Goal: Task Accomplishment & Management: Use online tool/utility

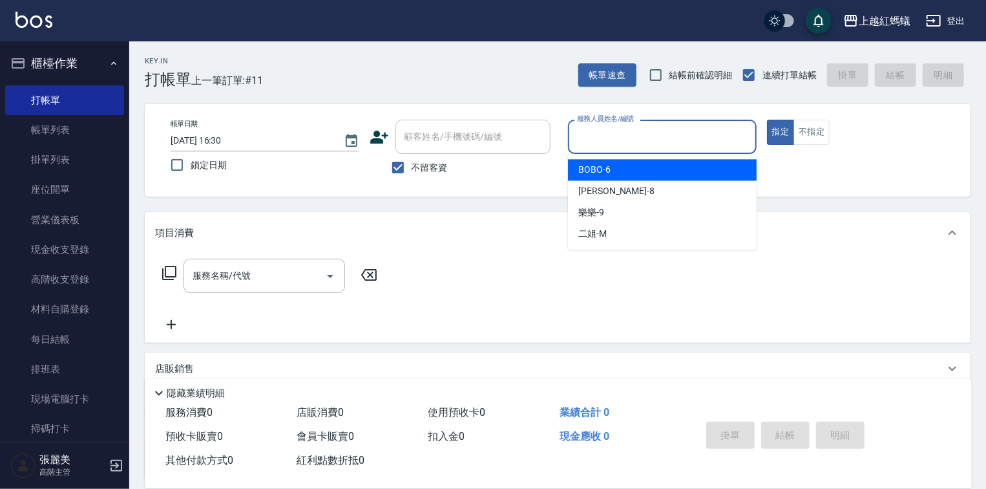
click at [667, 140] on input "服務人員姓名/編號" at bounding box center [662, 136] width 177 height 23
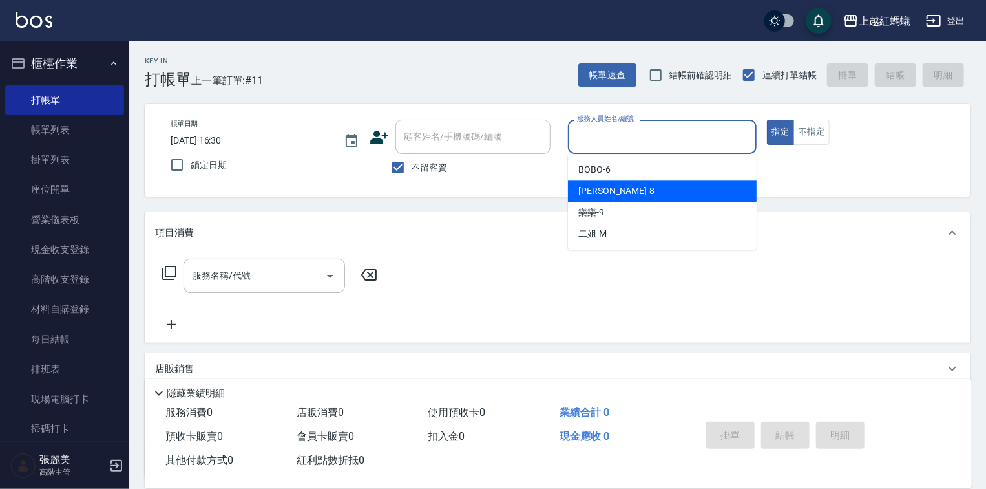
click at [627, 196] on div "[PERSON_NAME] -8" at bounding box center [662, 190] width 189 height 21
type input "[PERSON_NAME]-8"
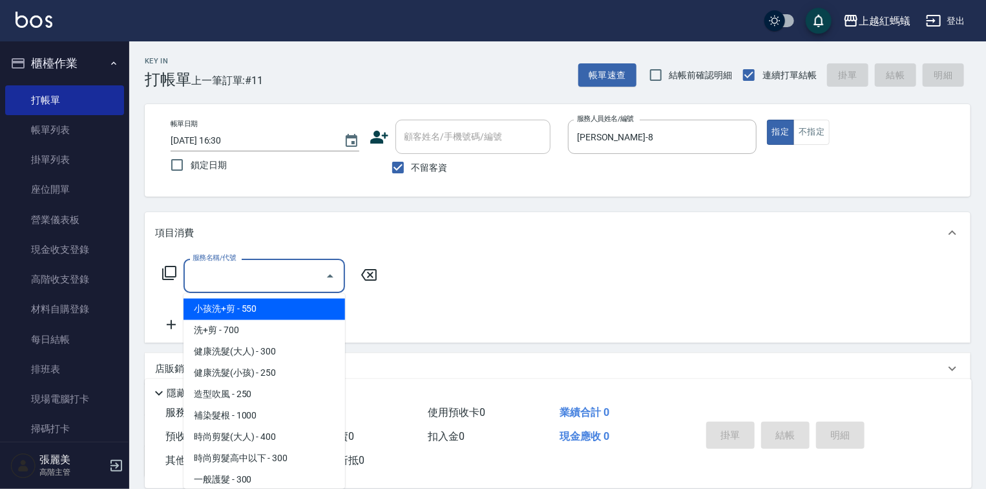
click at [304, 277] on input "服務名稱/代號" at bounding box center [254, 275] width 131 height 23
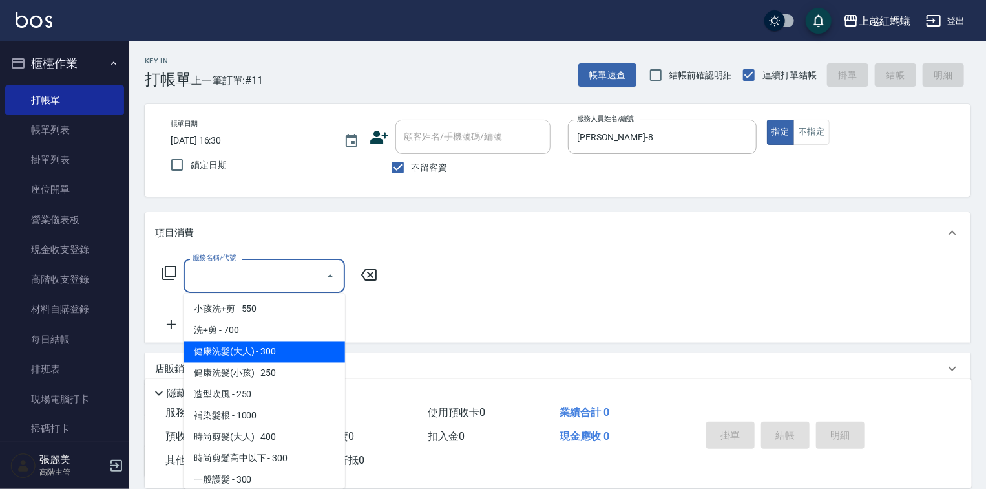
click at [302, 341] on span "健康洗髮(大人) - 300" at bounding box center [265, 351] width 162 height 21
type input "健康洗髮(大人)(201)"
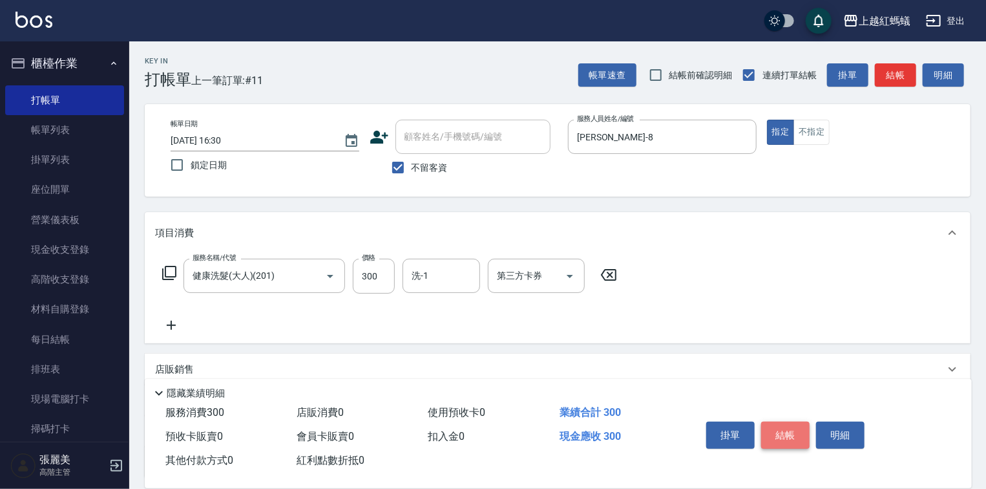
click at [770, 434] on button "結帳" at bounding box center [785, 434] width 48 height 27
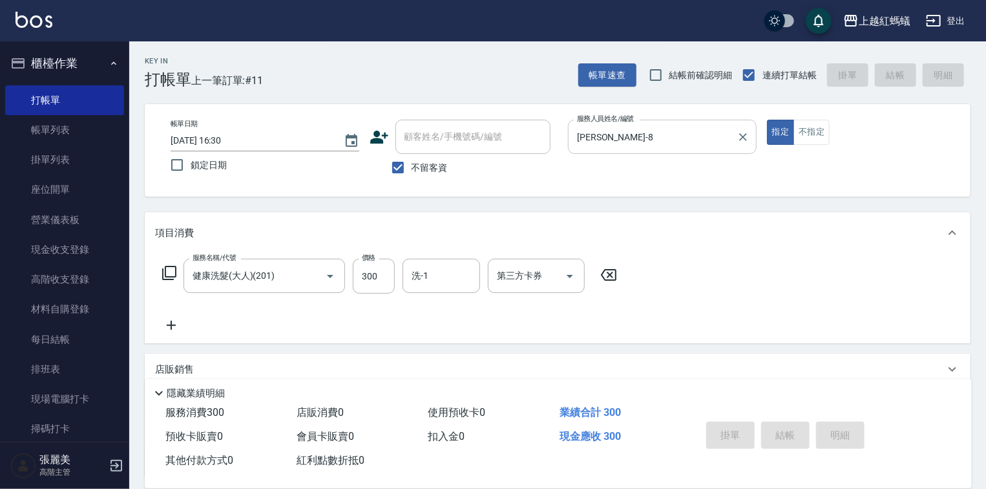
click at [629, 134] on input "[PERSON_NAME]-8" at bounding box center [653, 136] width 158 height 23
type input "[DATE] 17:46"
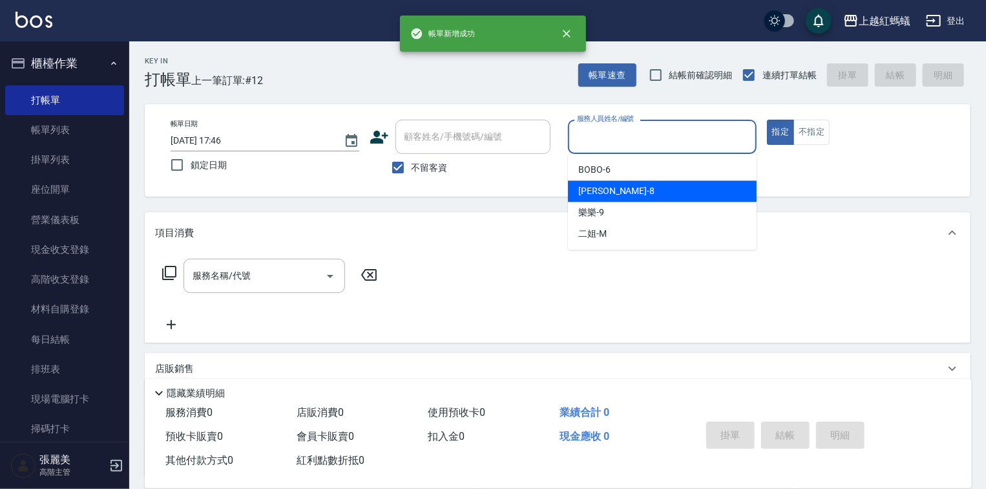
click at [630, 195] on div "張浩 -8" at bounding box center [662, 190] width 189 height 21
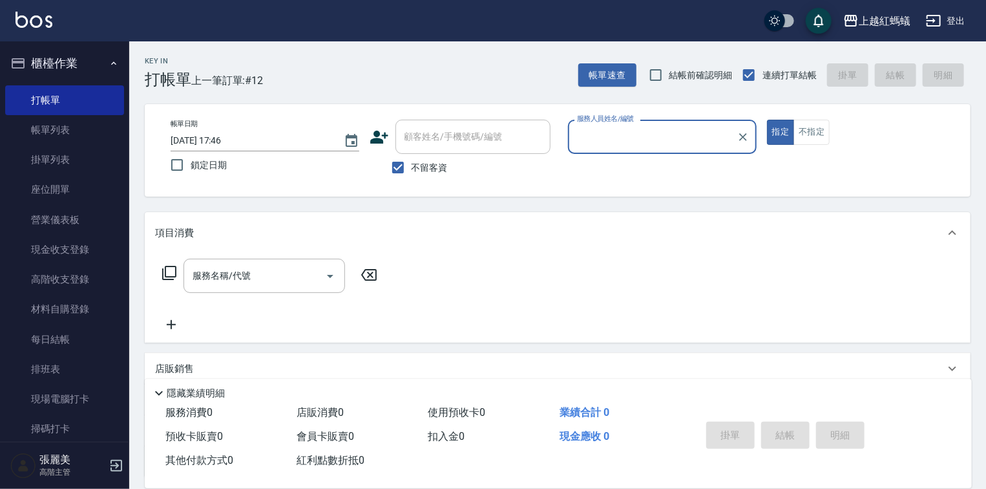
type input "張浩-8"
click at [271, 279] on input "服務名稱/代號" at bounding box center [254, 275] width 131 height 23
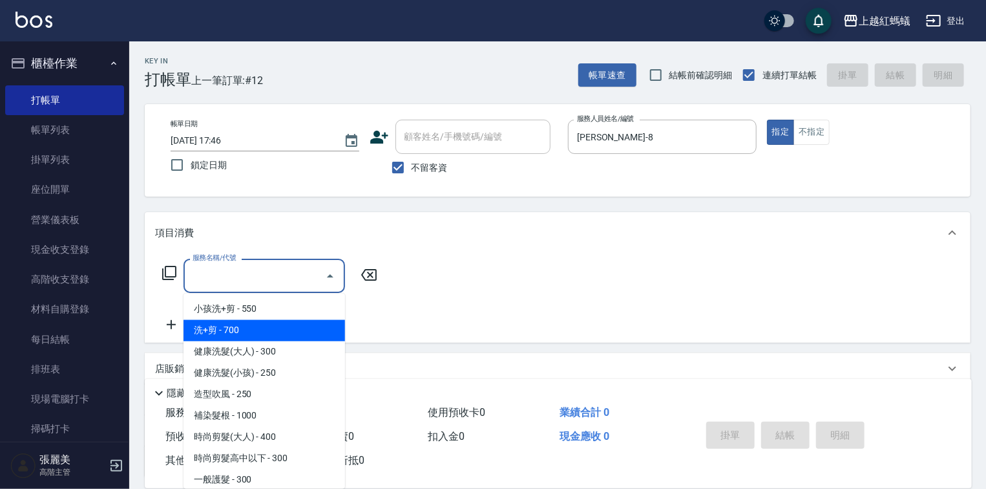
click at [209, 333] on span "洗+剪 - 700" at bounding box center [265, 330] width 162 height 21
type input "洗+剪(200)"
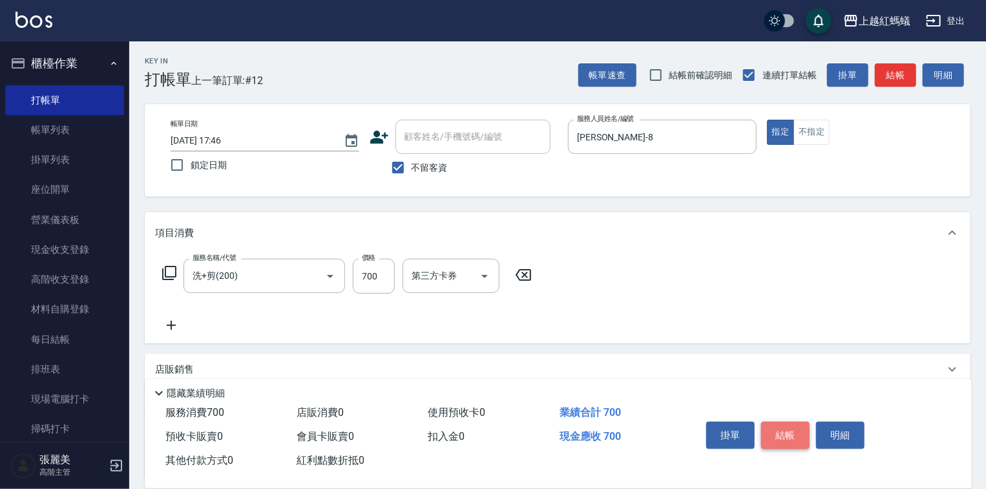
click at [783, 424] on button "結帳" at bounding box center [785, 434] width 48 height 27
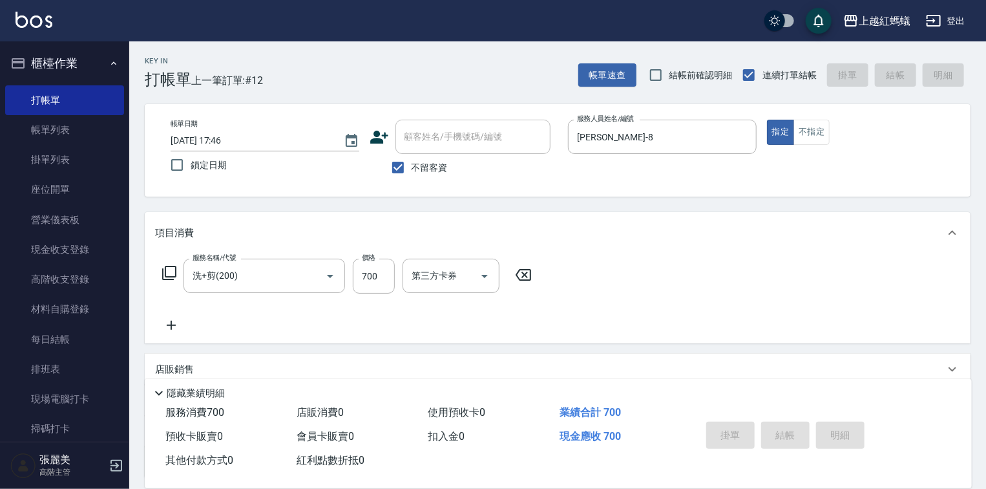
type input "2025/09/09 17:47"
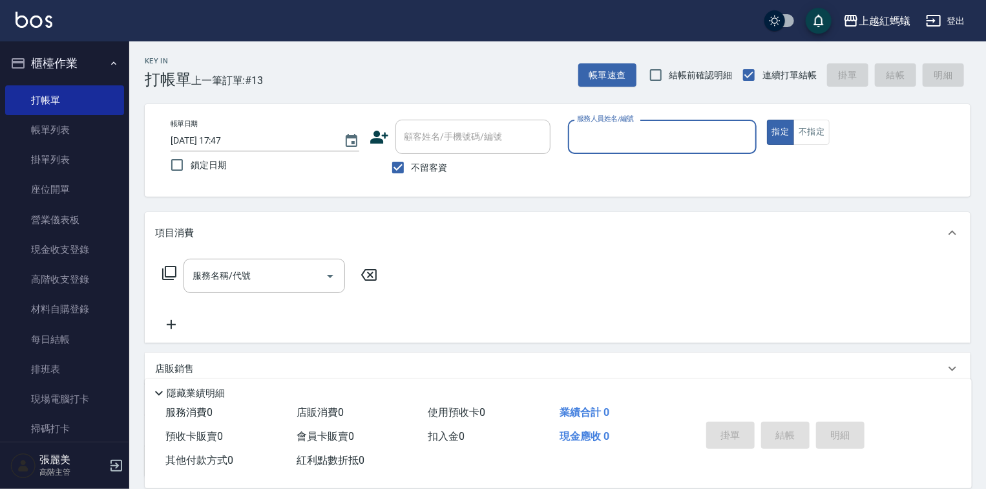
click at [628, 142] on input "服務人員姓名/編號" at bounding box center [662, 136] width 177 height 23
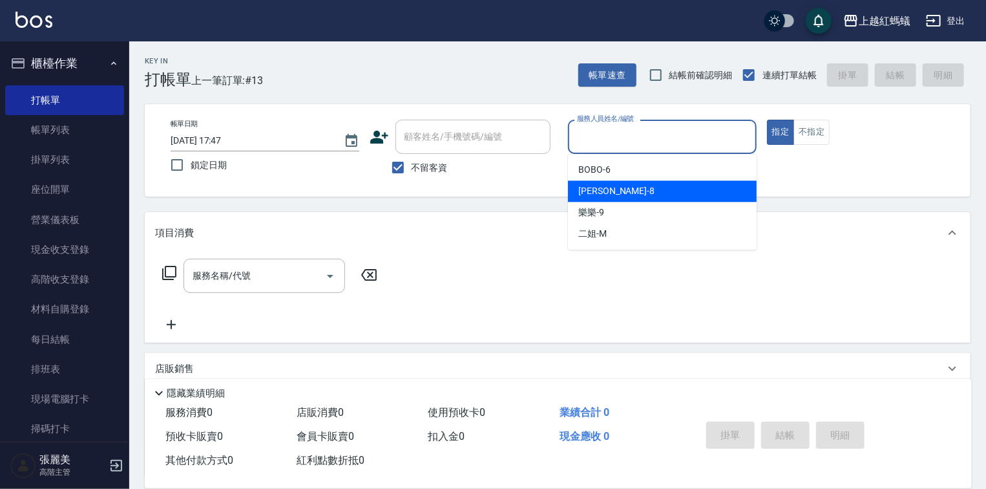
click at [613, 190] on div "張浩 -8" at bounding box center [662, 190] width 189 height 21
click at [628, 134] on input "張浩-8" at bounding box center [653, 136] width 158 height 23
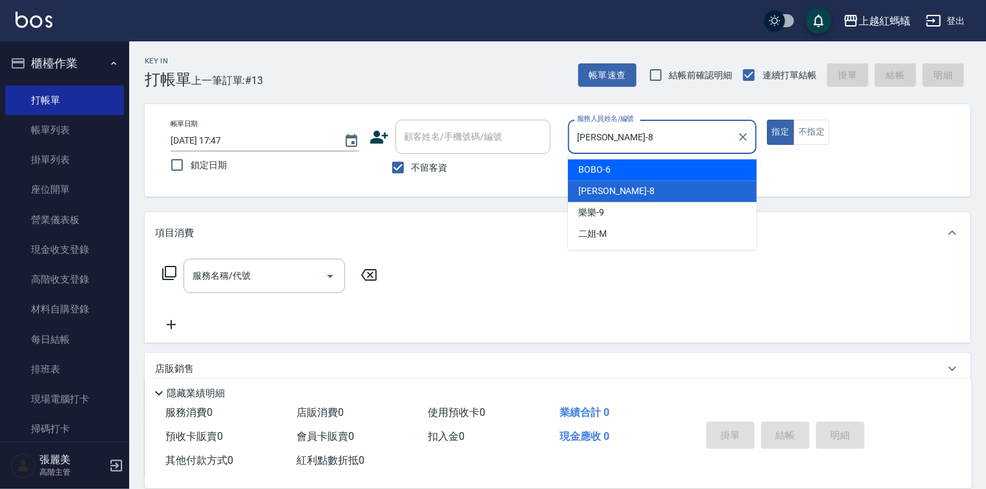
click at [615, 176] on div "BOBO -6" at bounding box center [662, 169] width 189 height 21
type input "BOBO-6"
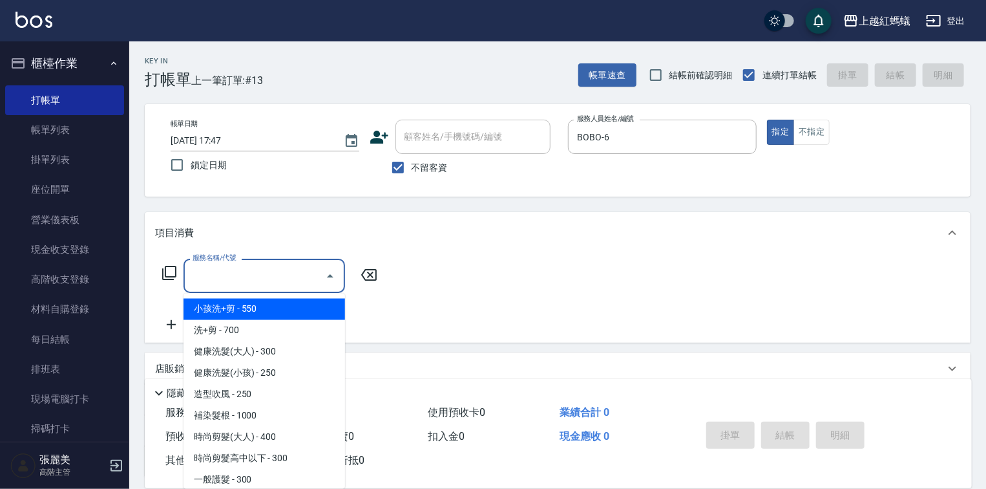
click at [297, 275] on input "服務名稱/代號" at bounding box center [254, 275] width 131 height 23
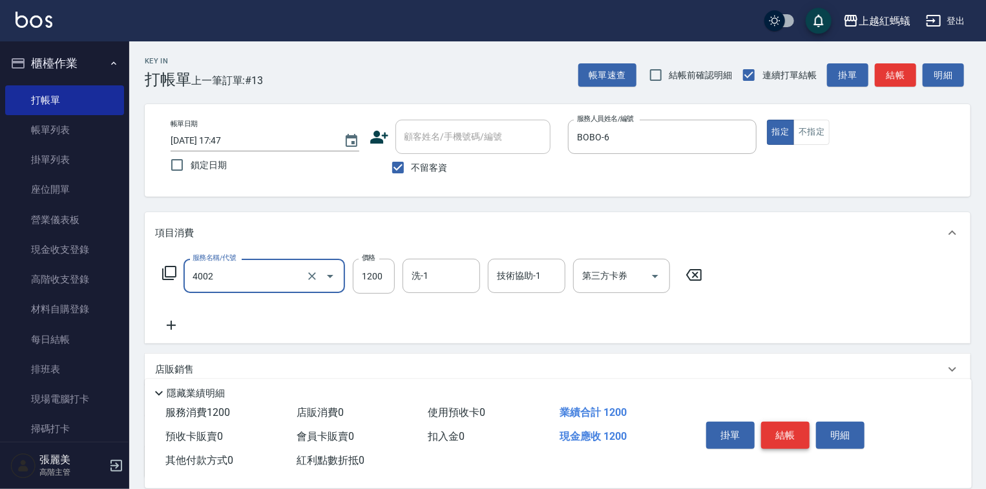
type input "時尚染髮(短)(4002)"
click at [775, 434] on button "結帳" at bounding box center [785, 434] width 48 height 27
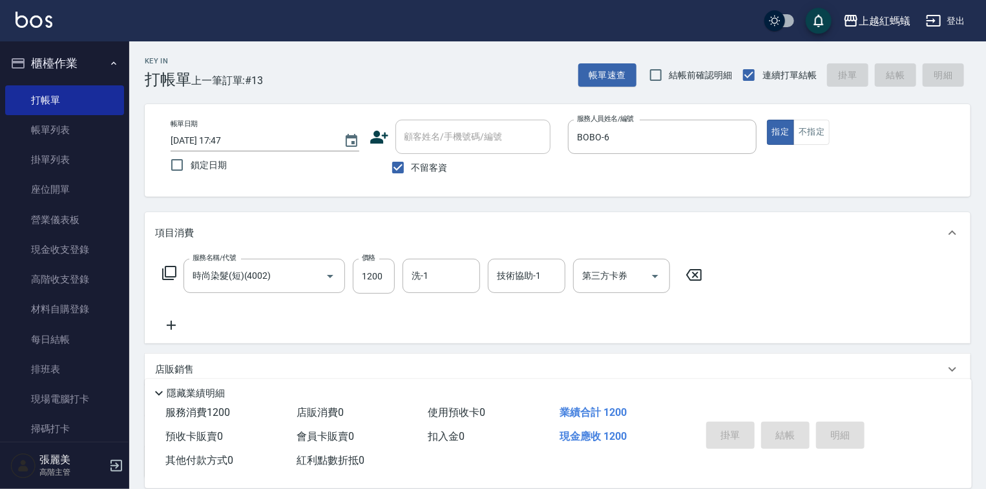
type input "2025/09/09 17:57"
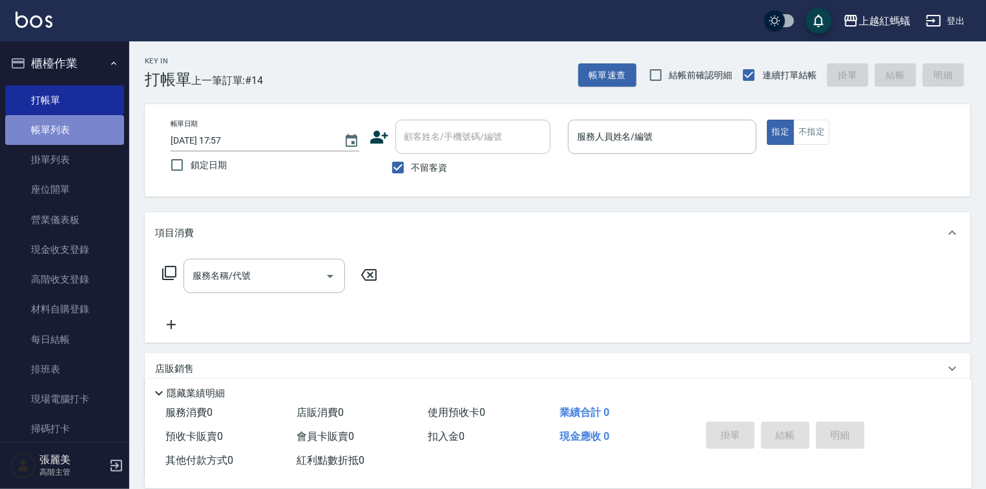
click at [66, 125] on link "帳單列表" at bounding box center [64, 130] width 119 height 30
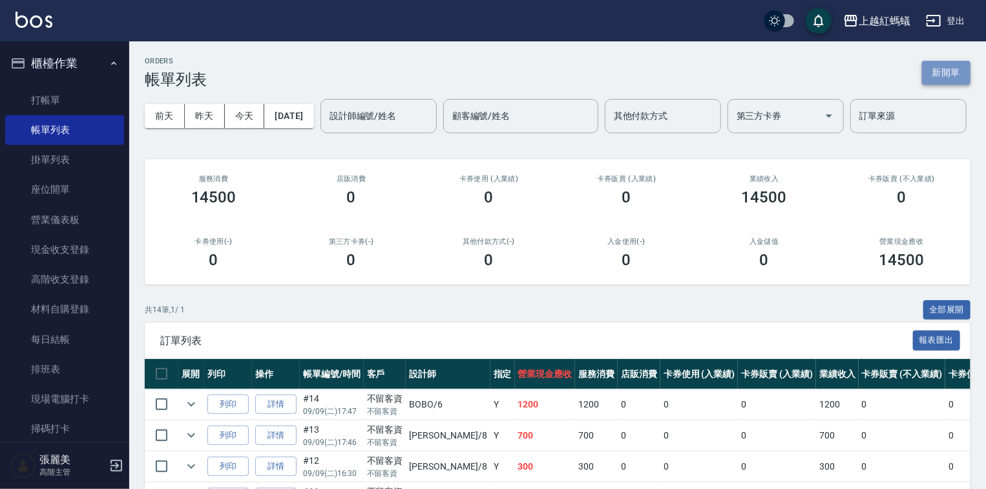
click at [941, 74] on button "新開單" at bounding box center [946, 73] width 48 height 24
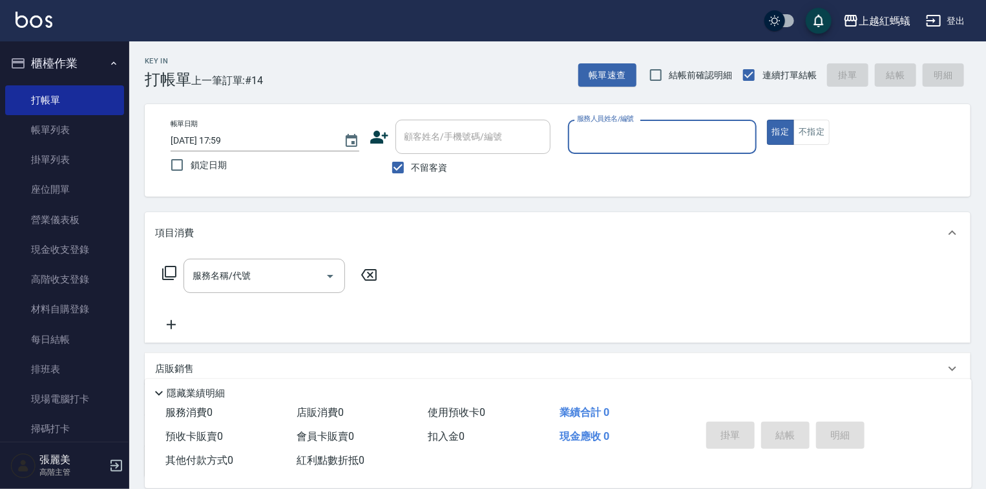
click at [644, 140] on input "服務人員姓名/編號" at bounding box center [662, 136] width 177 height 23
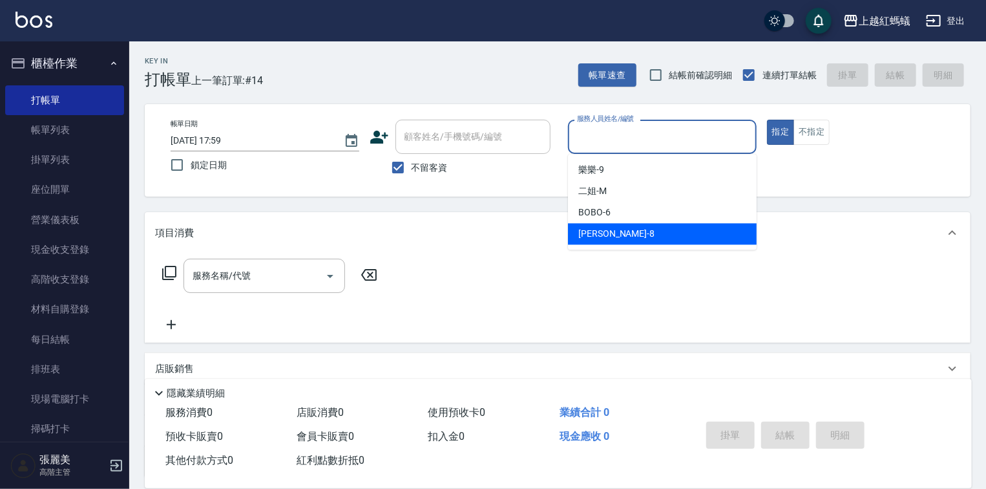
click at [628, 232] on div "張浩 -8" at bounding box center [662, 233] width 189 height 21
type input "張浩-8"
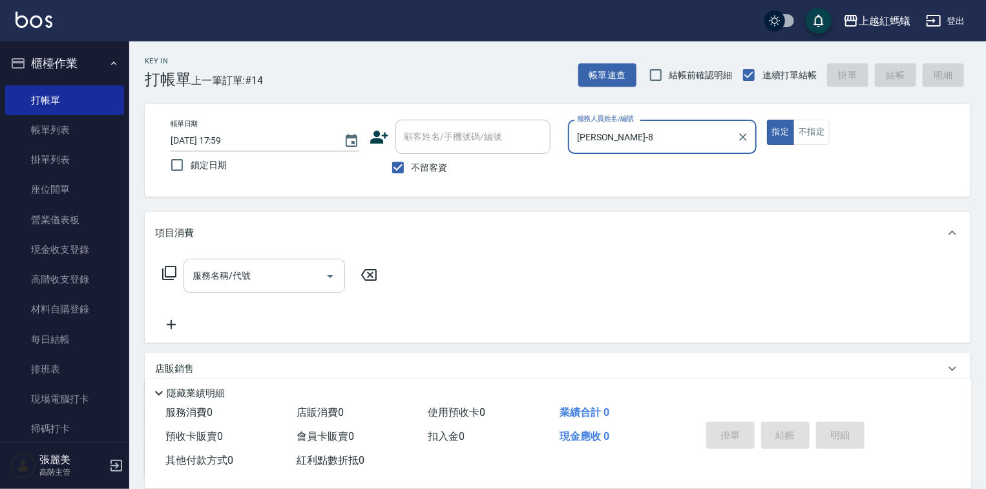
click at [271, 282] on input "服務名稱/代號" at bounding box center [254, 275] width 131 height 23
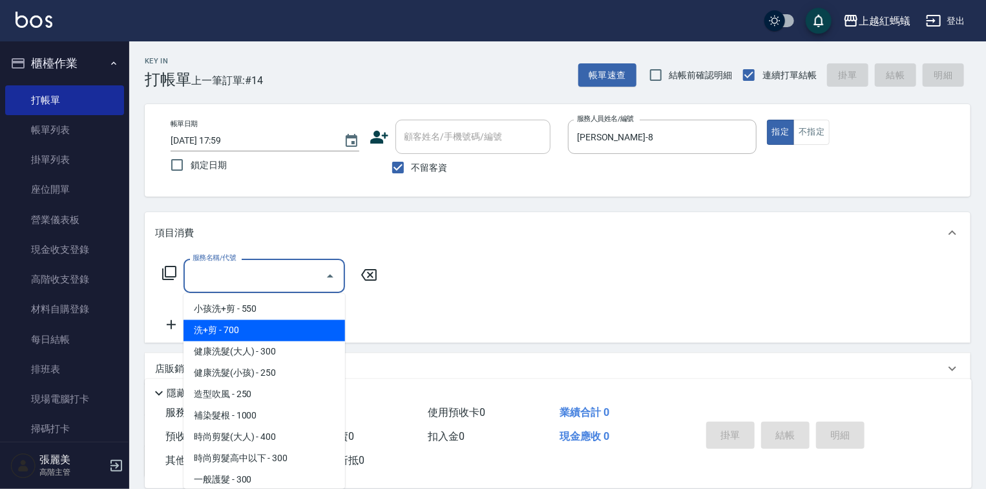
click at [226, 334] on span "洗+剪 - 700" at bounding box center [265, 330] width 162 height 21
type input "洗+剪(200)"
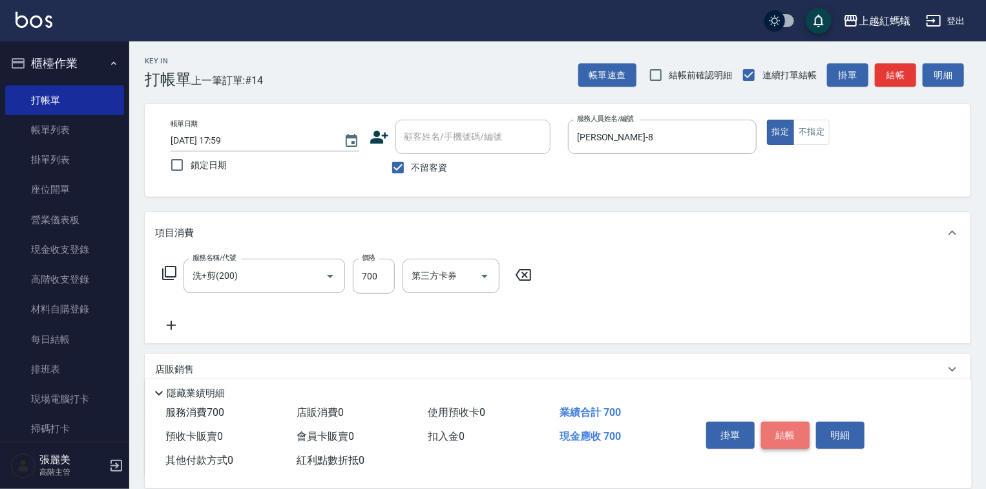
click at [778, 432] on button "結帳" at bounding box center [785, 434] width 48 height 27
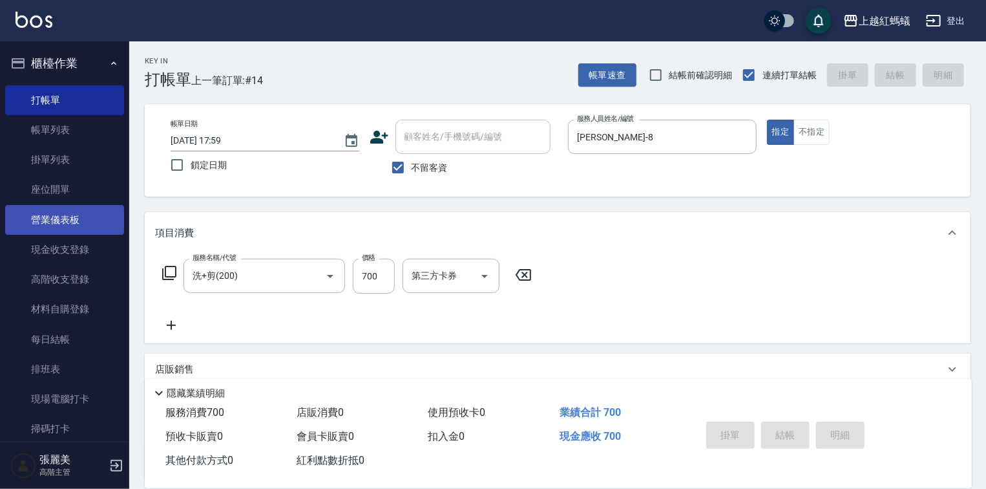
type input "2025/09/09 18:00"
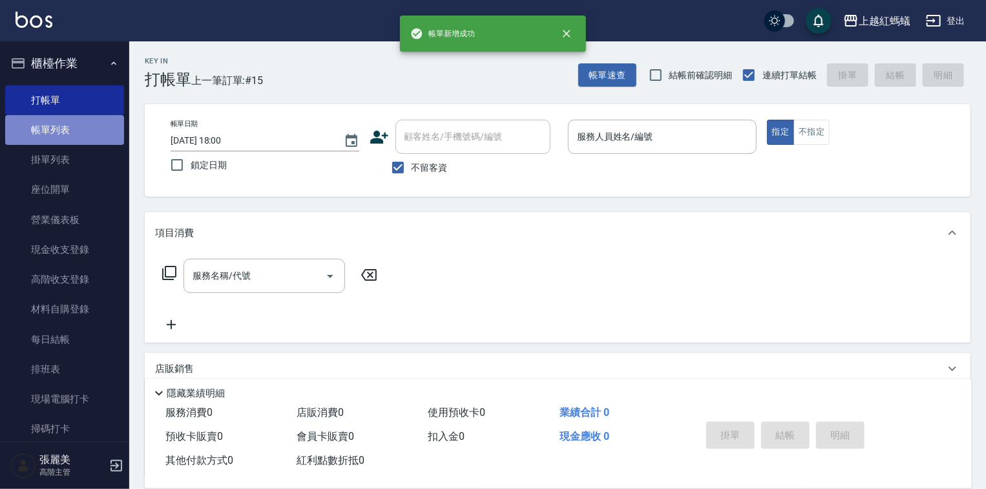
click at [76, 136] on link "帳單列表" at bounding box center [64, 130] width 119 height 30
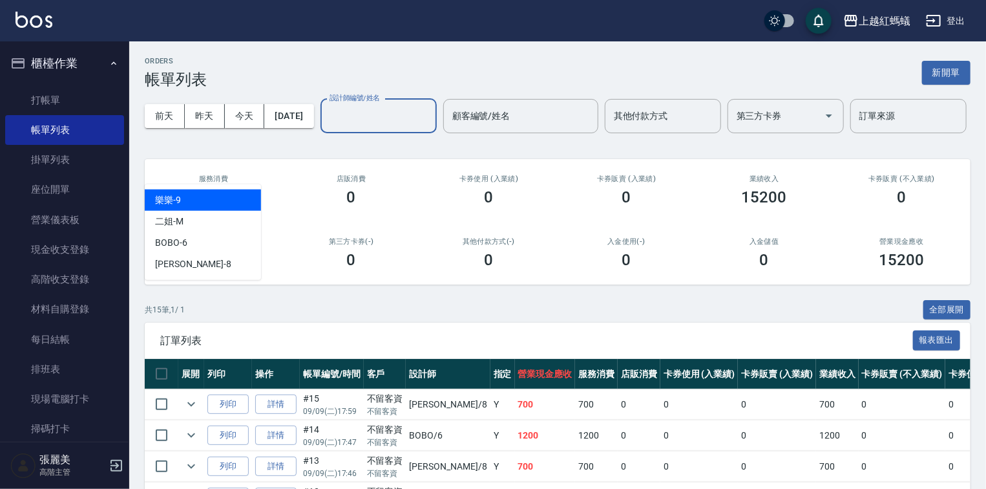
click at [326, 127] on input "設計師編號/姓名" at bounding box center [378, 116] width 105 height 23
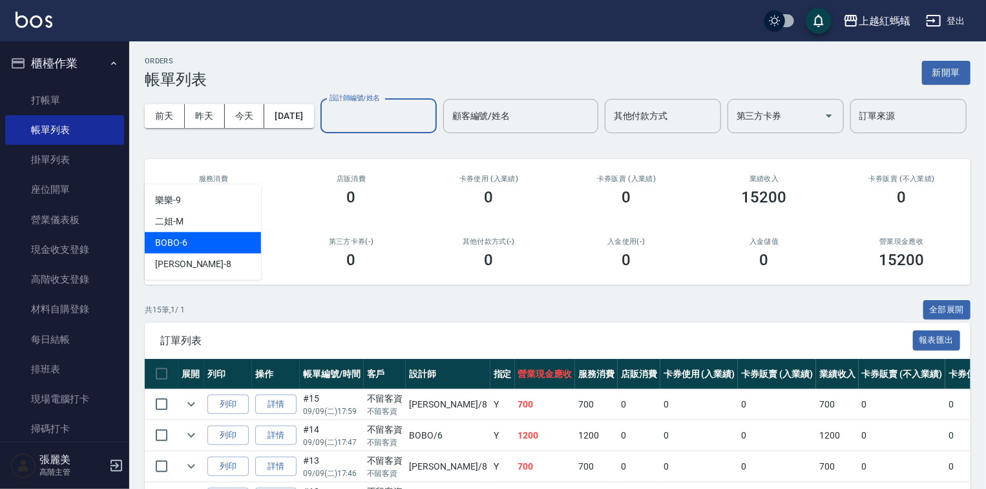
click at [226, 243] on div "BOBO -6" at bounding box center [203, 242] width 116 height 21
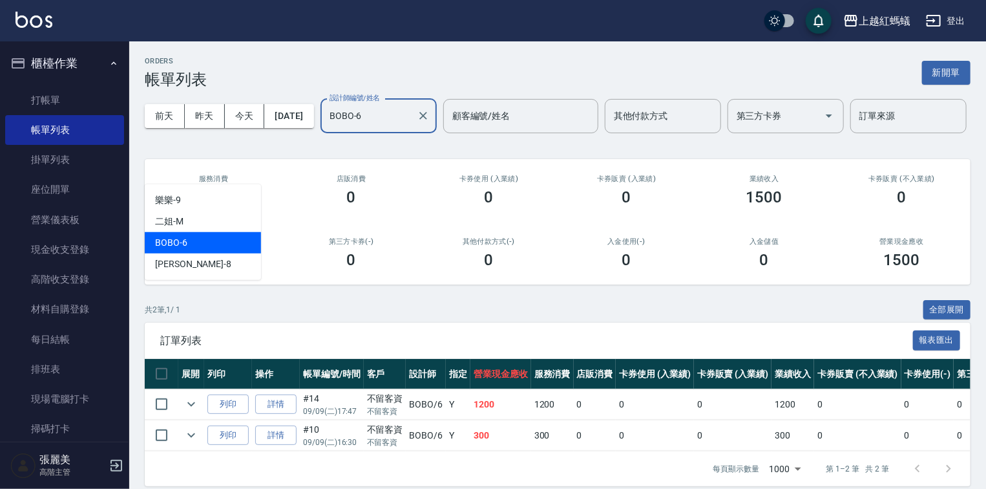
click at [326, 127] on input "BOBO-6" at bounding box center [368, 116] width 85 height 23
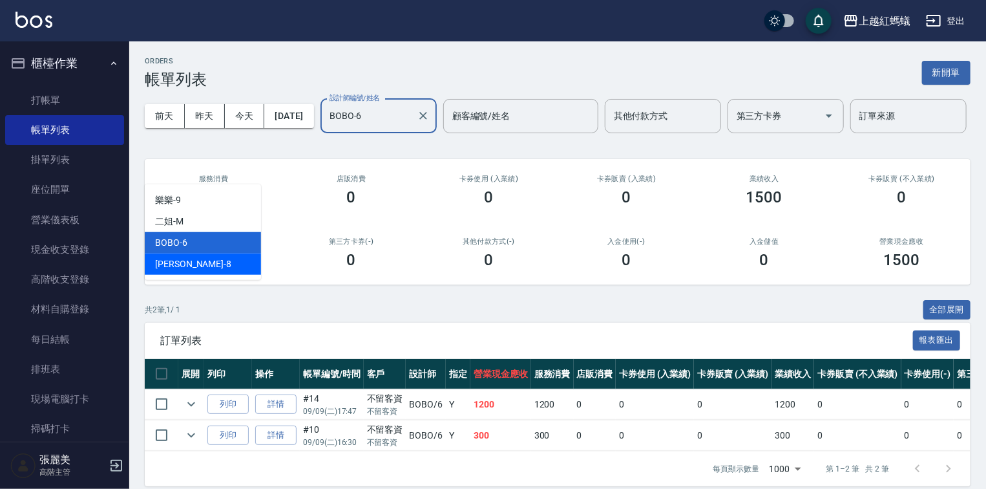
click at [183, 268] on div "張浩 -8" at bounding box center [203, 263] width 116 height 21
type input "張浩-8"
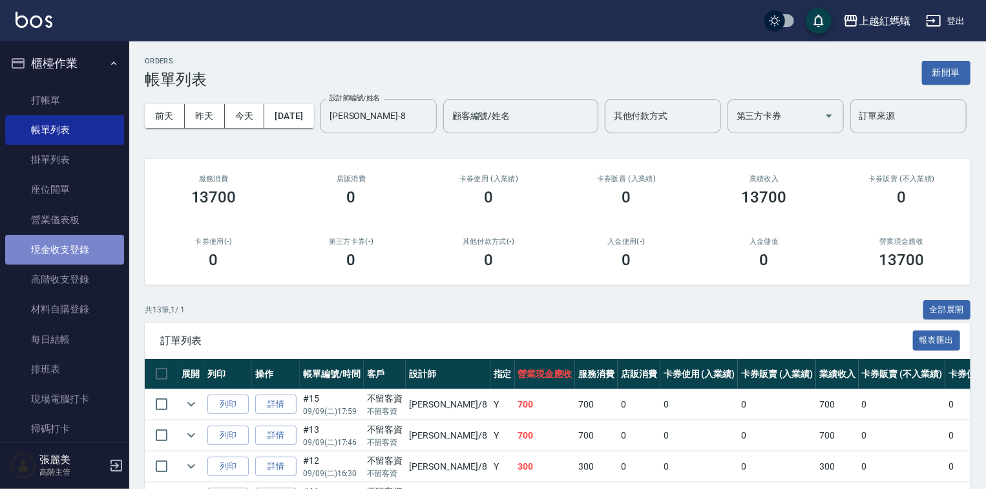
click at [74, 249] on link "現金收支登錄" at bounding box center [64, 250] width 119 height 30
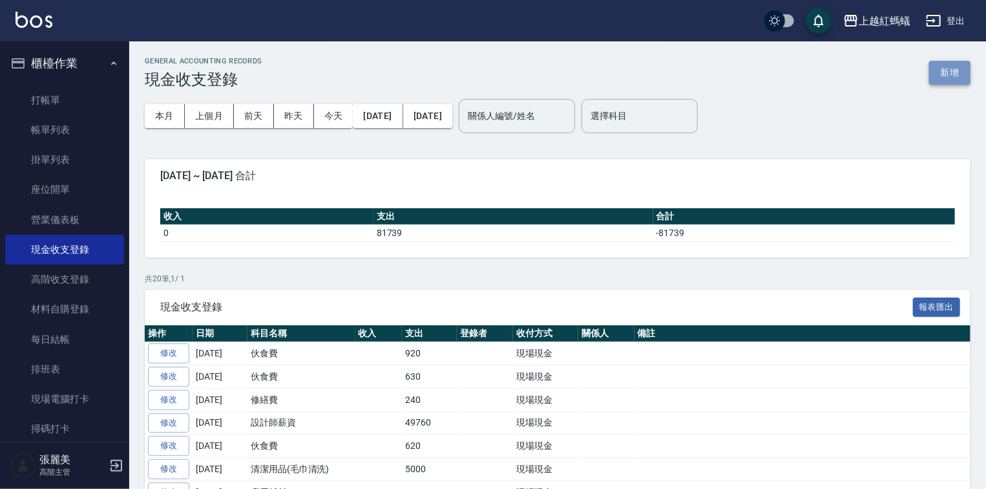
click at [955, 74] on button "新增" at bounding box center [949, 73] width 41 height 24
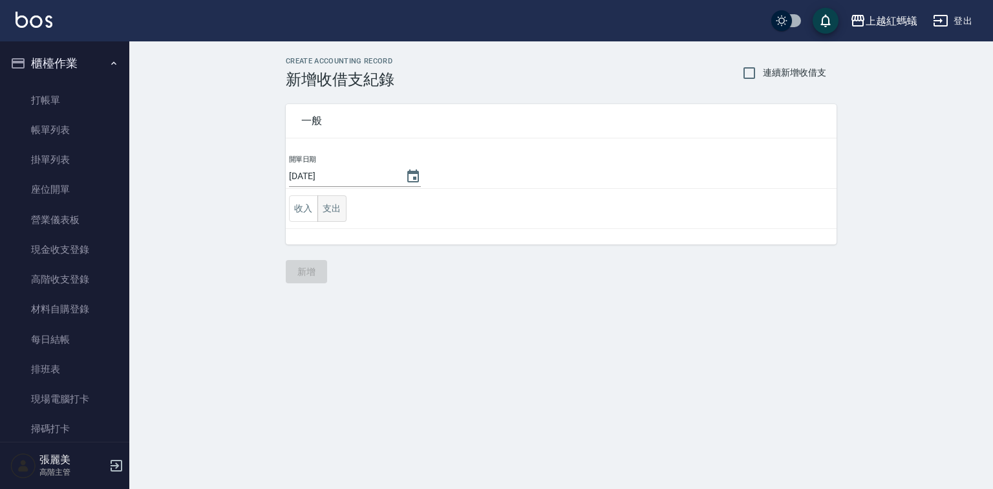
click at [332, 207] on button "支出" at bounding box center [331, 208] width 29 height 26
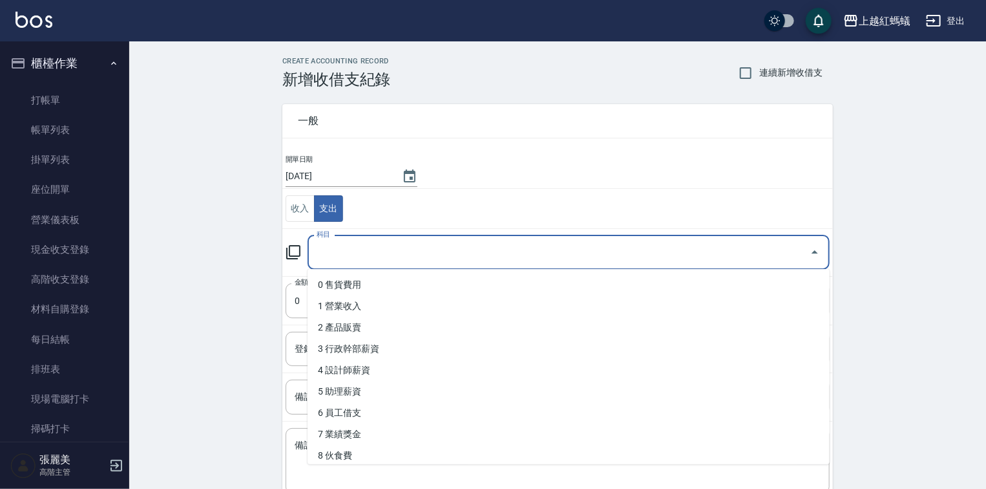
click at [350, 255] on input "科目" at bounding box center [558, 252] width 491 height 23
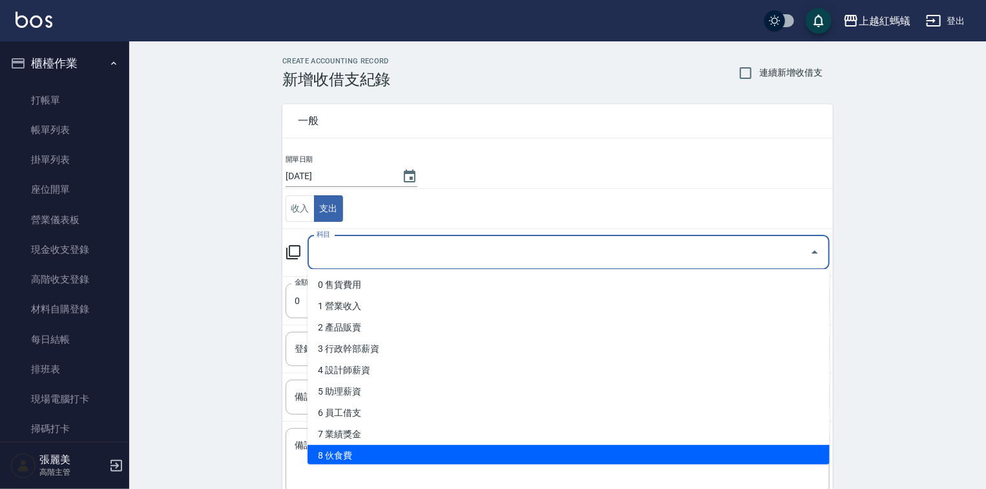
click at [339, 456] on li "8 伙食費" at bounding box center [569, 455] width 522 height 21
type input "8 伙食費"
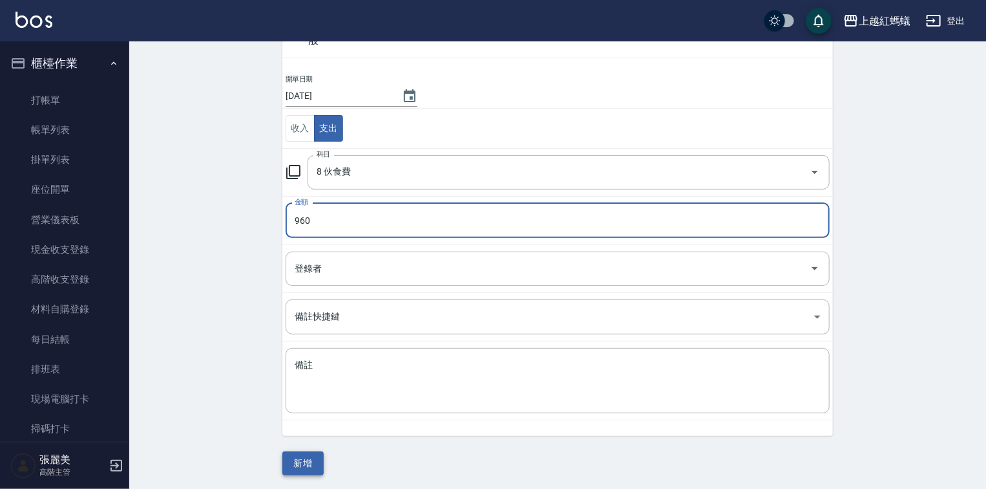
scroll to position [80, 0]
type input "960"
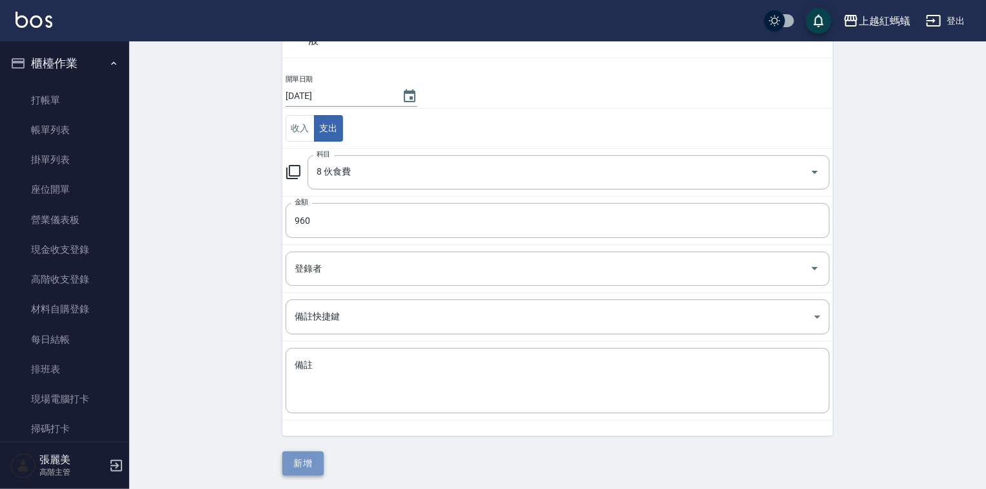
click at [304, 463] on button "新增" at bounding box center [302, 463] width 41 height 24
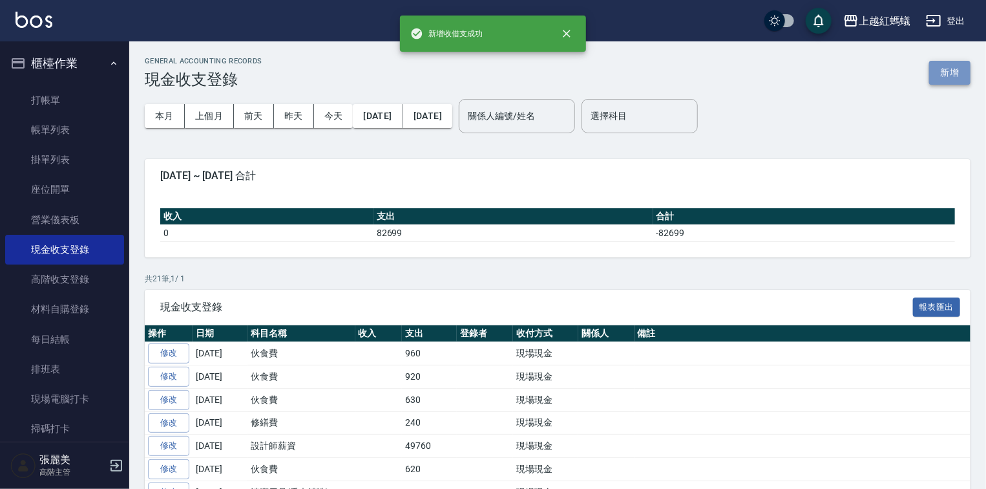
click at [946, 74] on button "新增" at bounding box center [949, 73] width 41 height 24
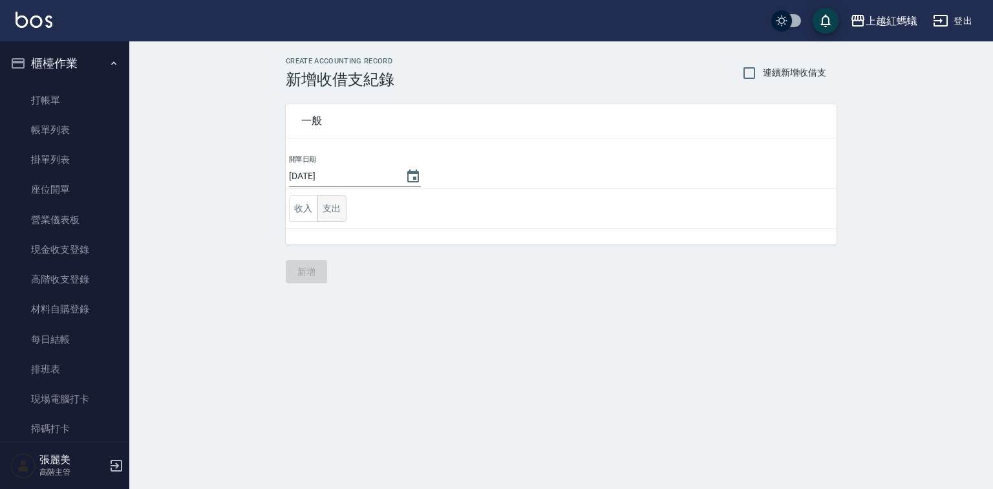
click at [337, 213] on button "支出" at bounding box center [331, 208] width 29 height 26
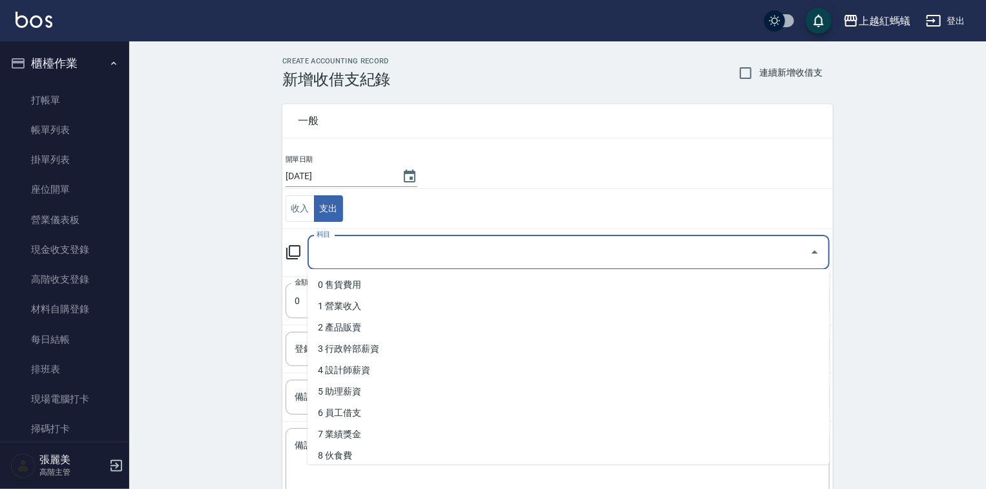
click at [341, 246] on input "科目" at bounding box center [558, 252] width 491 height 23
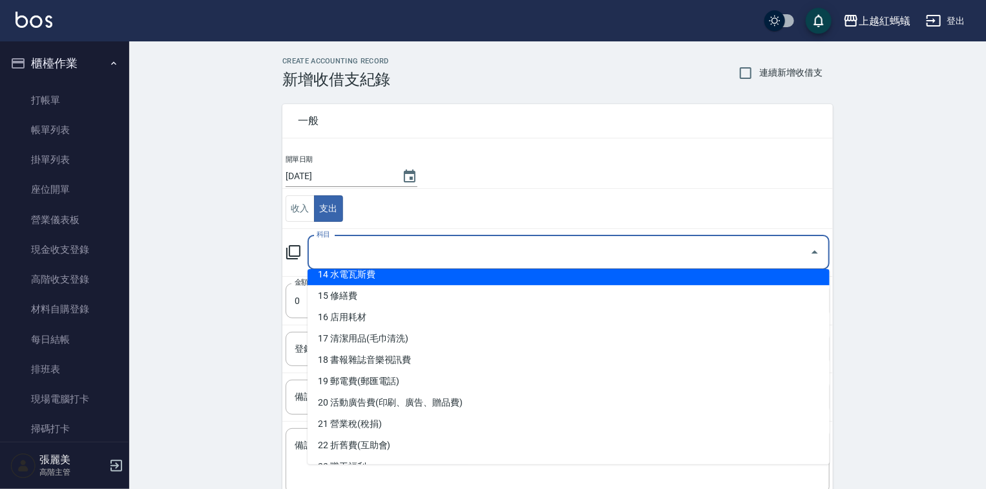
scroll to position [310, 0]
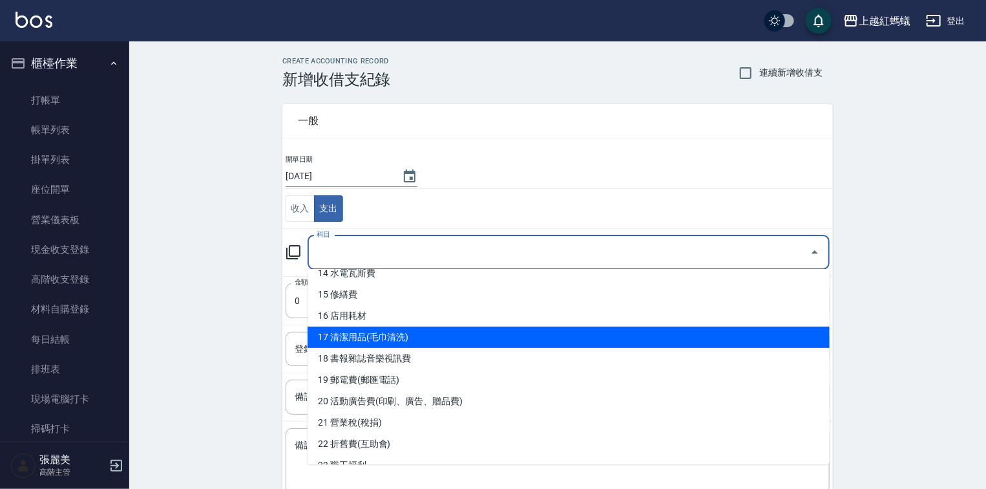
click at [347, 333] on li "17 清潔用品(毛巾清洗)" at bounding box center [569, 336] width 522 height 21
type input "17 清潔用品(毛巾清洗)"
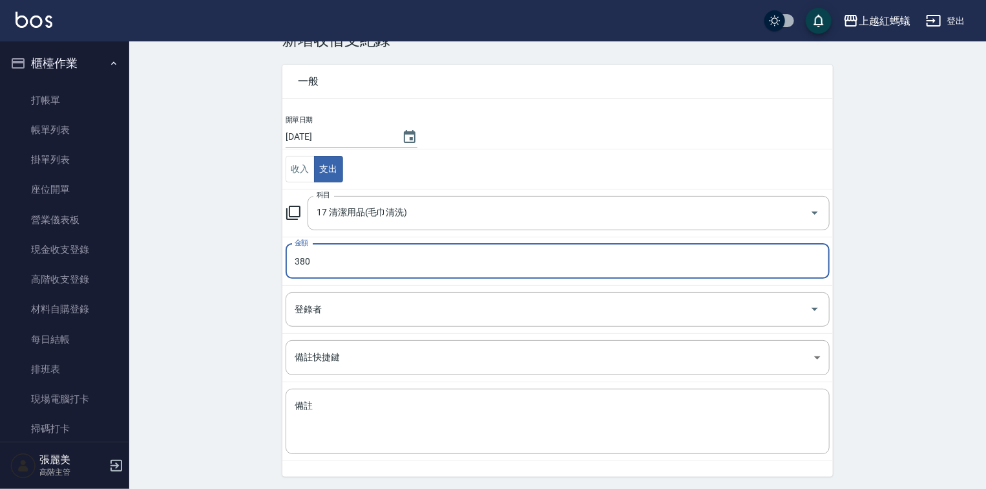
scroll to position [80, 0]
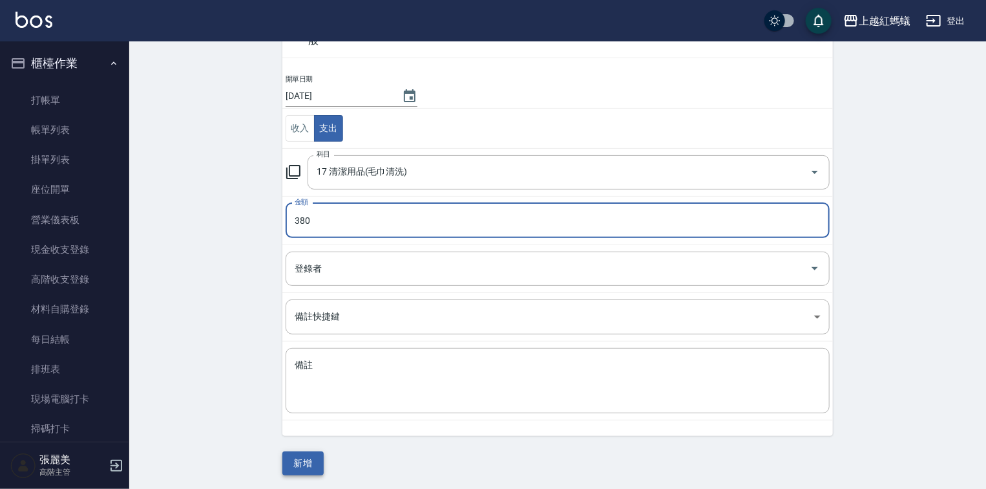
type input "380"
click at [313, 456] on button "新增" at bounding box center [302, 463] width 41 height 24
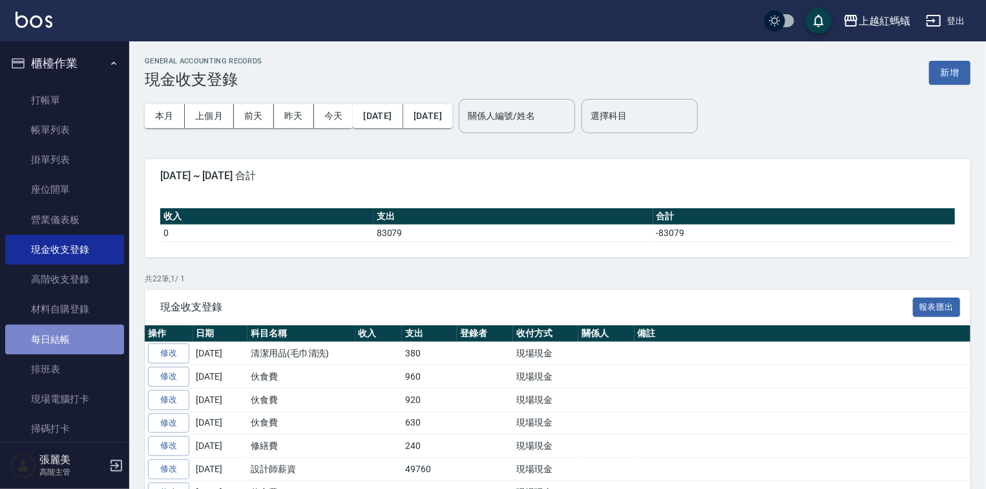
click at [106, 346] on link "每日結帳" at bounding box center [64, 339] width 119 height 30
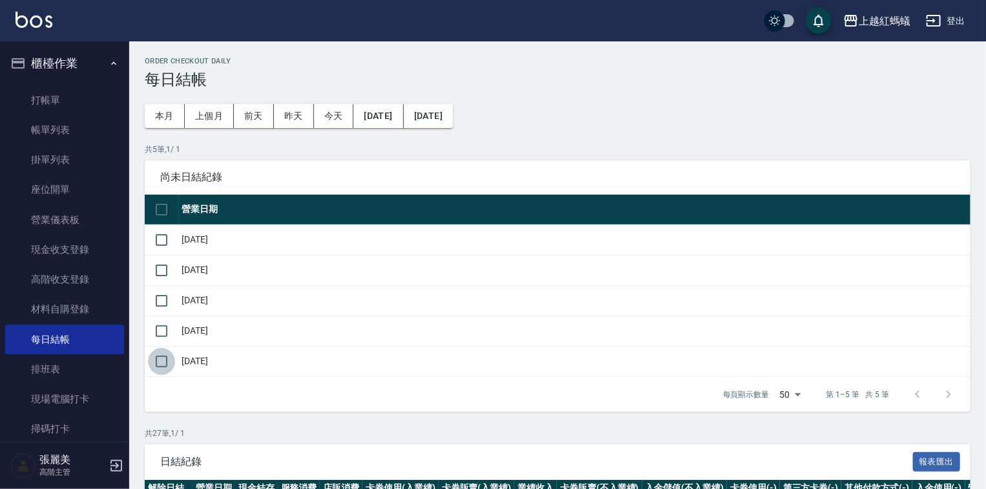
click at [159, 362] on input "checkbox" at bounding box center [161, 361] width 27 height 27
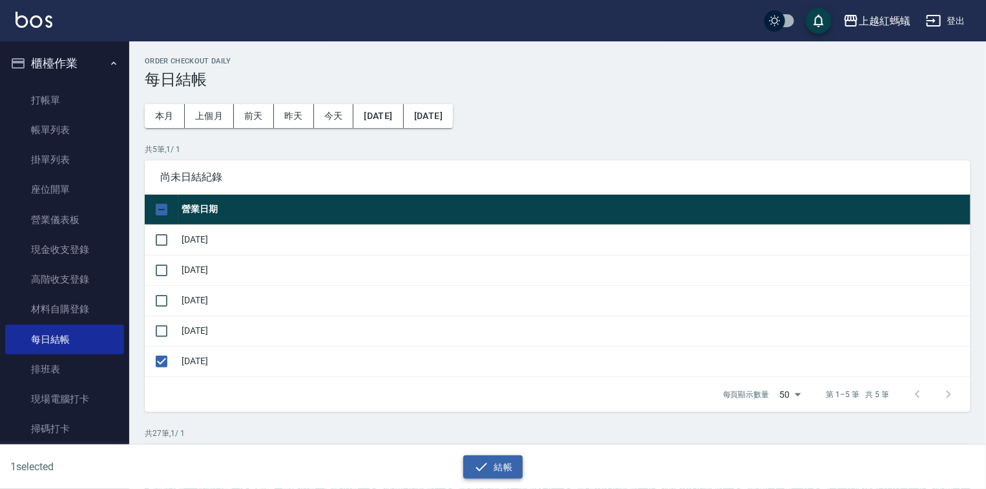
click at [498, 466] on button "結帳" at bounding box center [493, 467] width 60 height 24
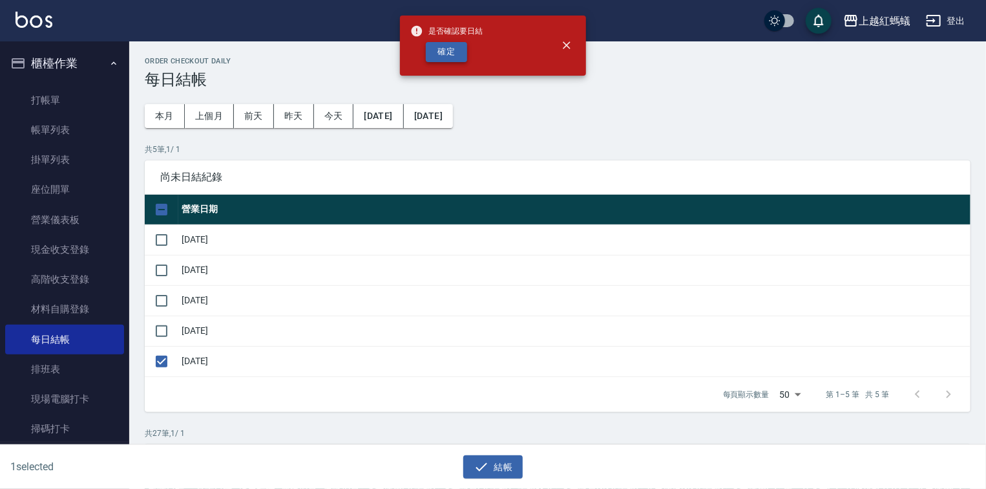
click at [450, 54] on button "確定" at bounding box center [446, 52] width 41 height 20
checkbox input "false"
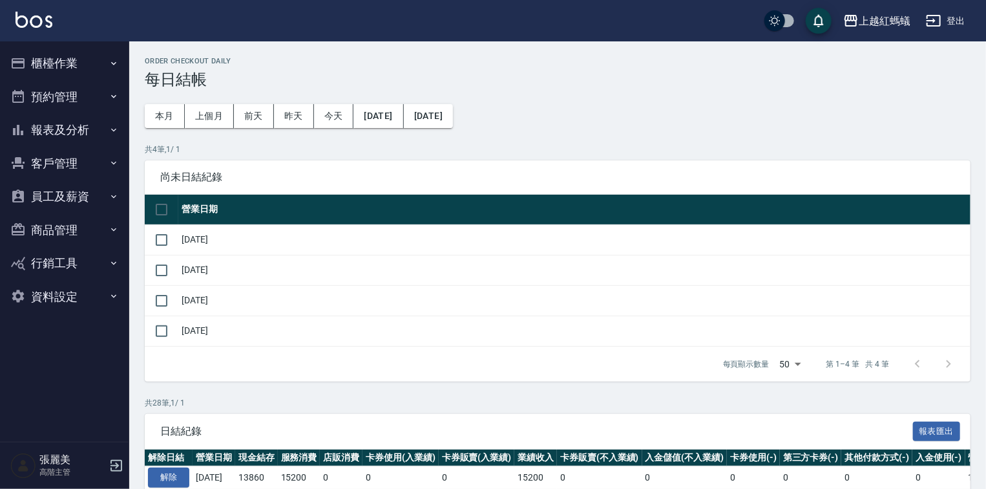
click at [54, 127] on button "報表及分析" at bounding box center [64, 130] width 119 height 34
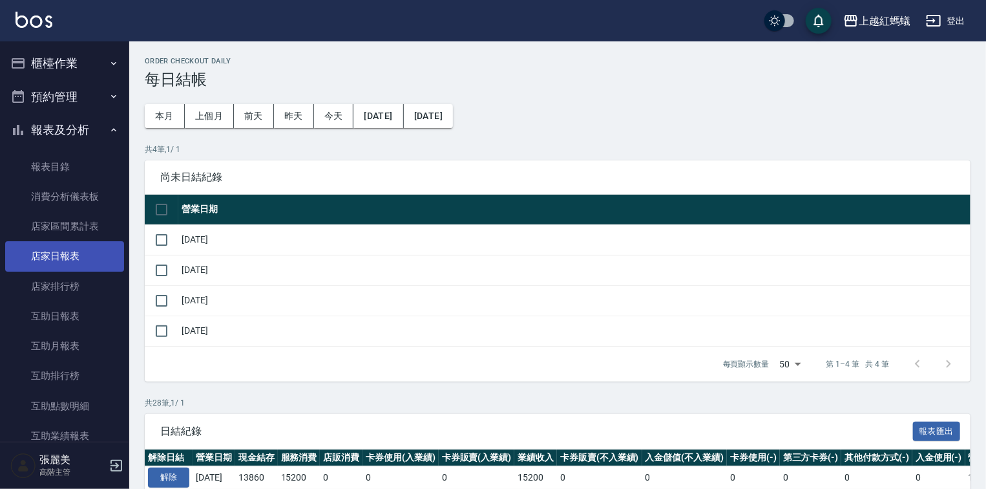
click at [70, 256] on link "店家日報表" at bounding box center [64, 256] width 119 height 30
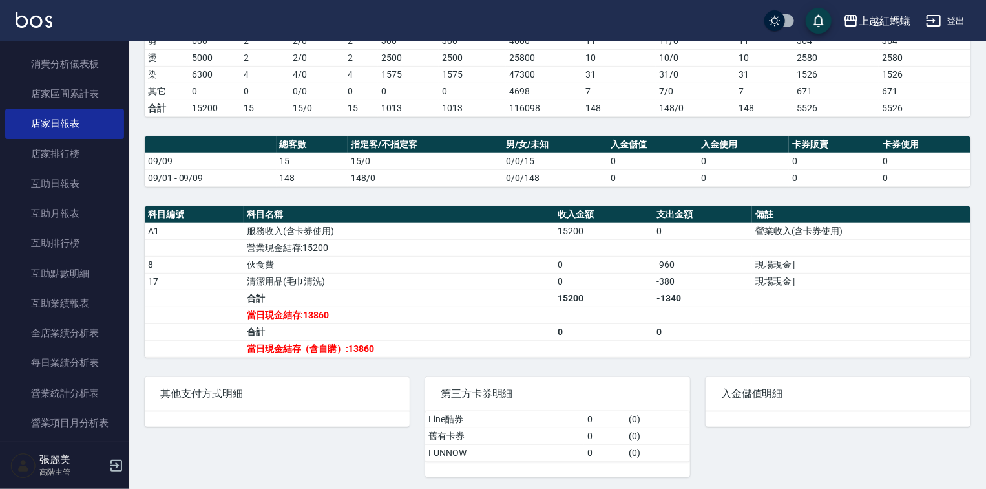
scroll to position [414, 0]
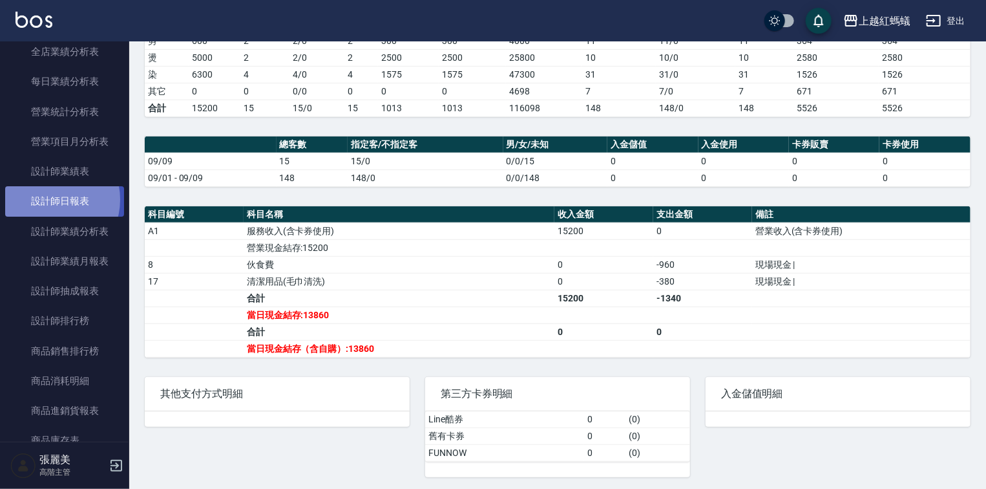
click at [50, 199] on link "設計師日報表" at bounding box center [64, 201] width 119 height 30
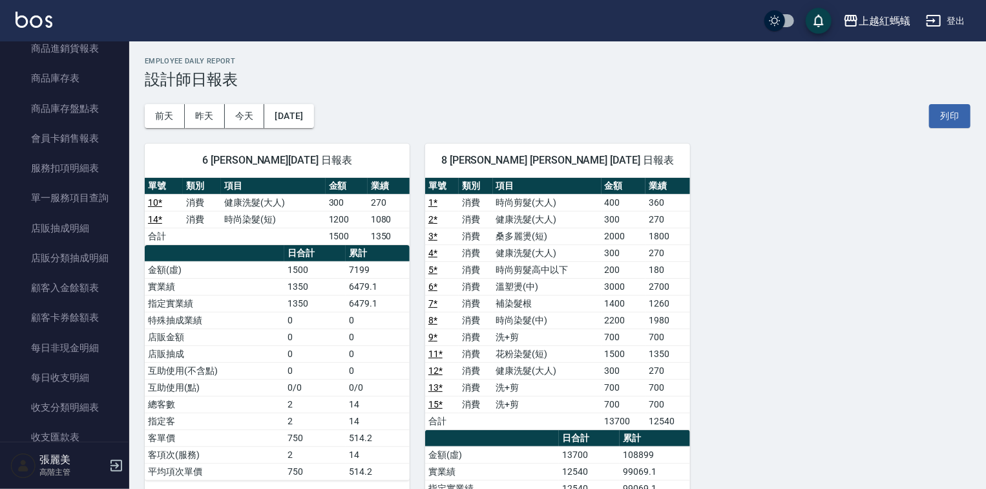
scroll to position [1182, 0]
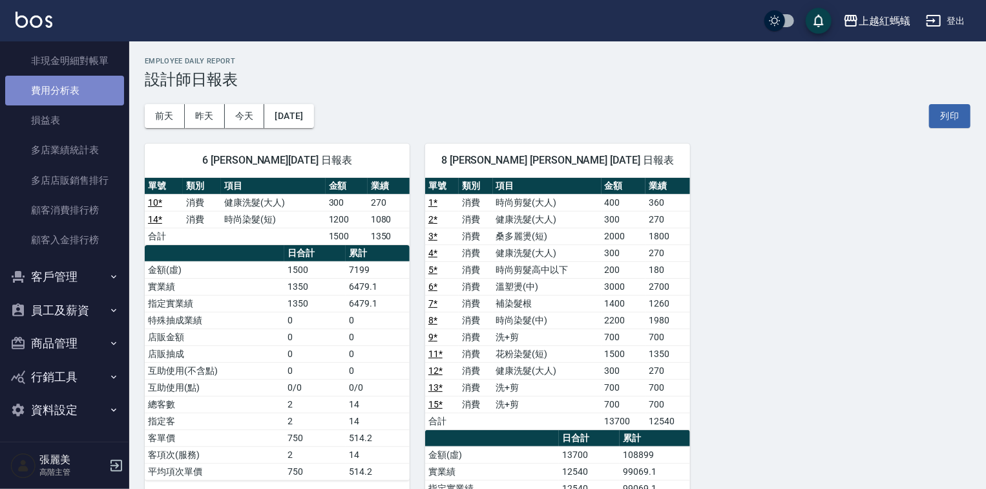
click at [78, 90] on link "費用分析表" at bounding box center [64, 91] width 119 height 30
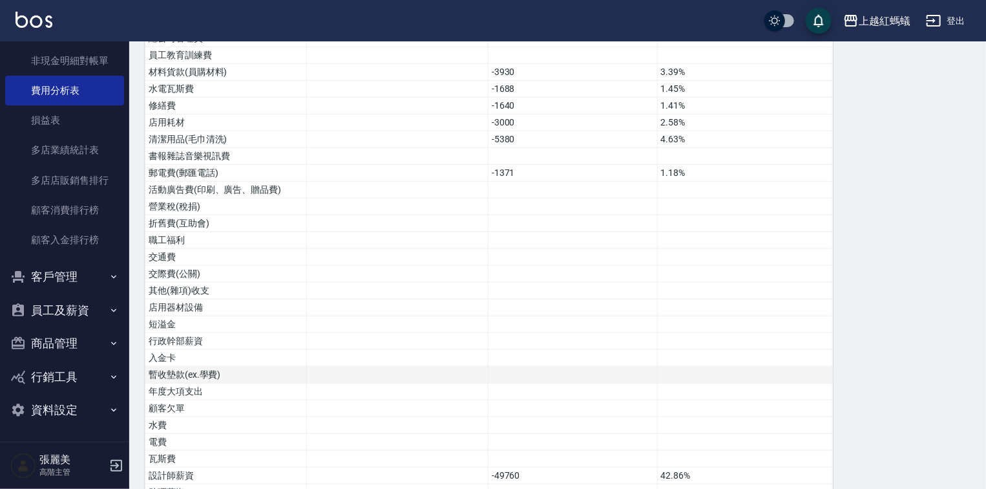
scroll to position [627, 0]
